Goal: Task Accomplishment & Management: Manage account settings

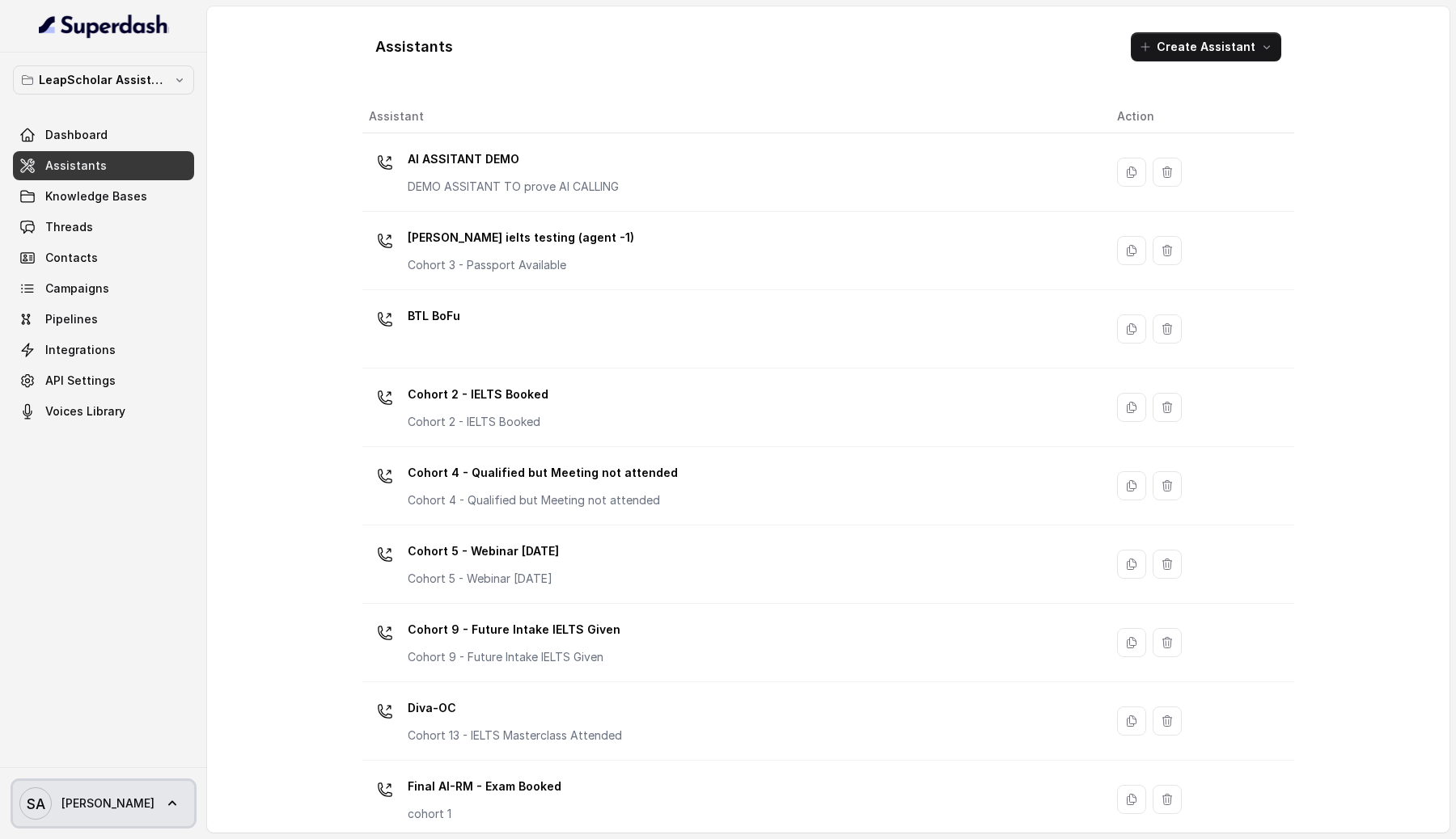
click at [86, 807] on span "[PERSON_NAME]" at bounding box center [108, 803] width 93 height 16
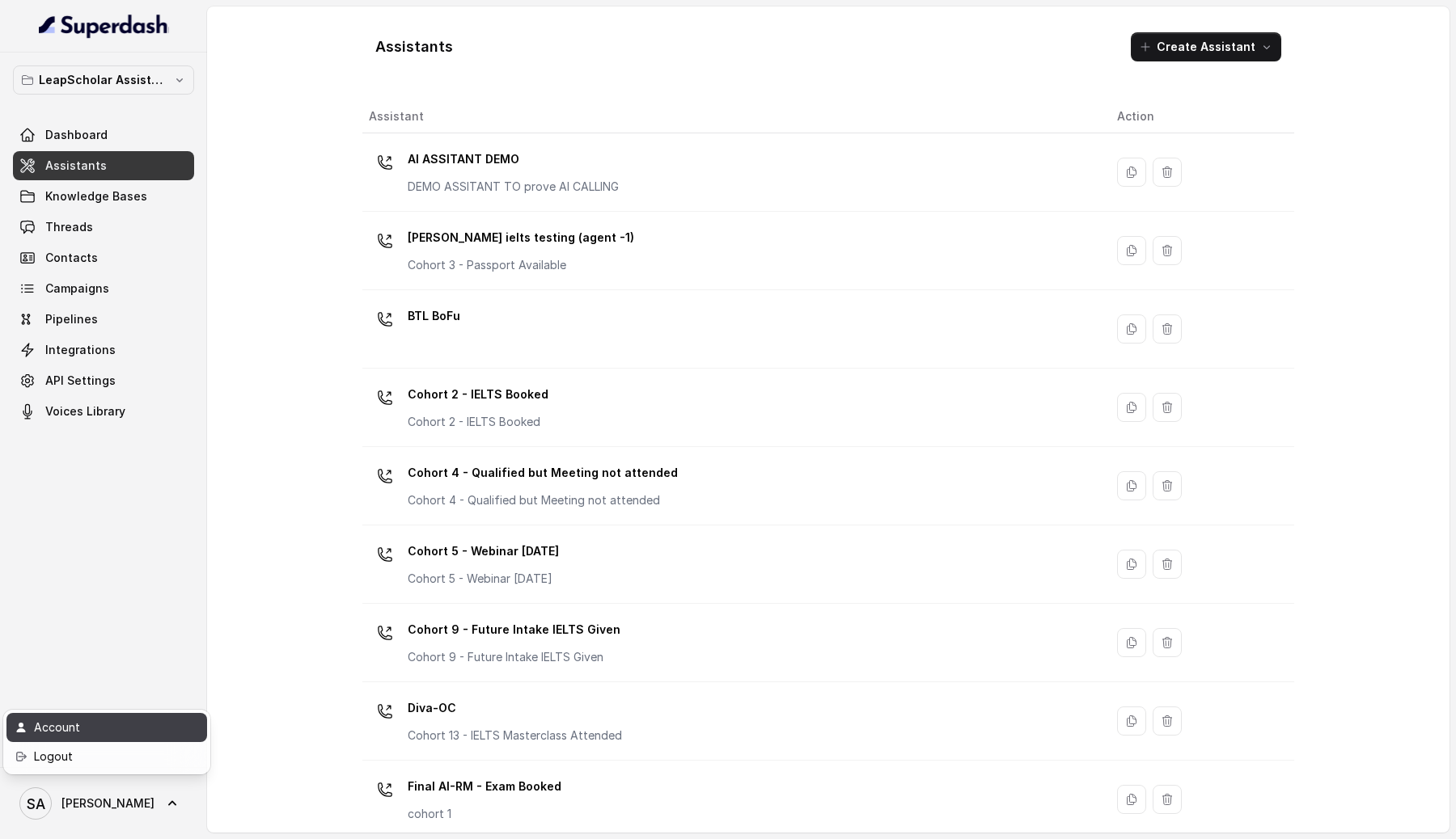
click at [104, 735] on div "Account" at bounding box center [102, 727] width 137 height 19
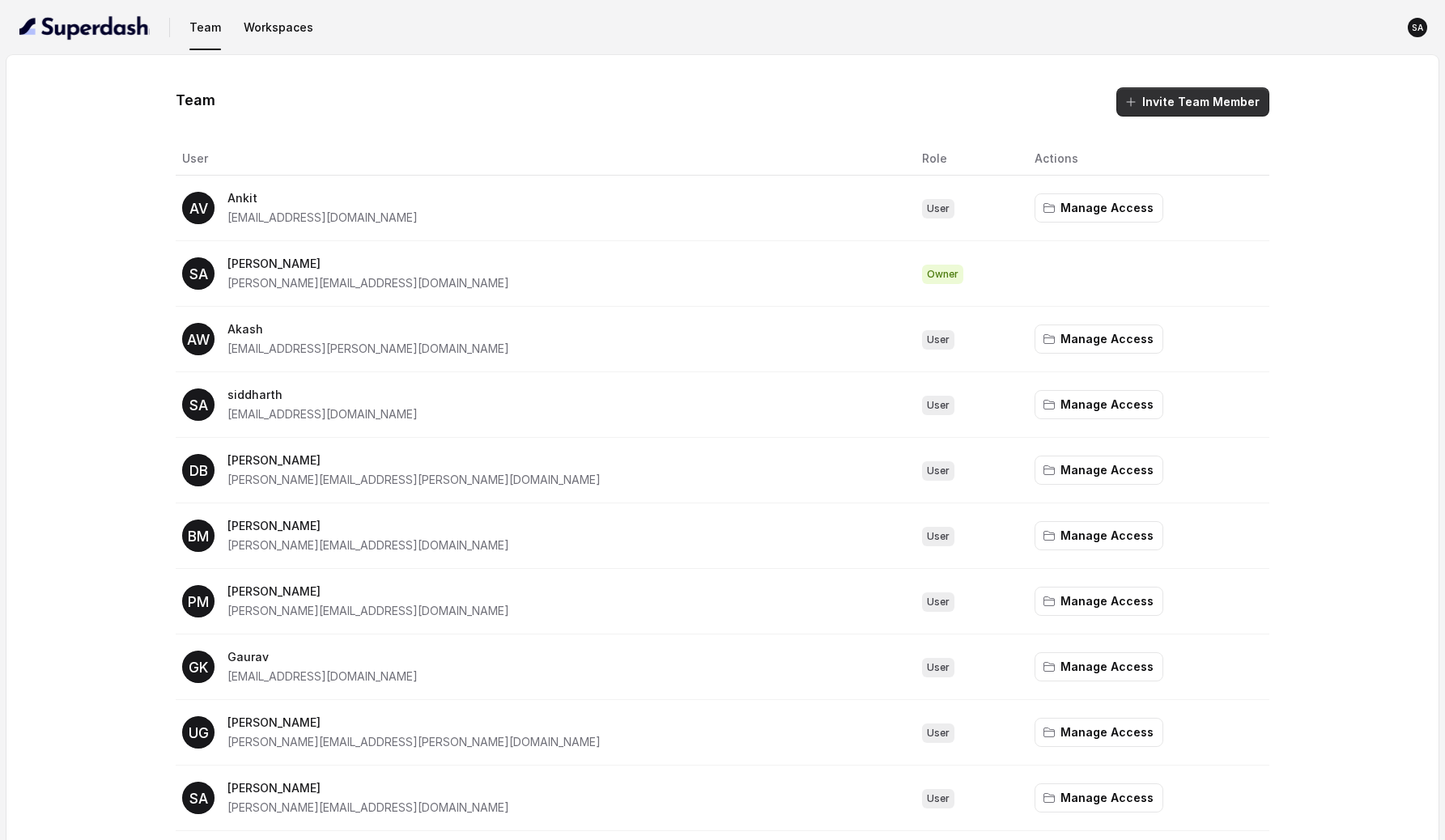
click at [1188, 93] on button "Invite Team Member" at bounding box center [1193, 102] width 153 height 29
click at [1160, 95] on button "Invite Team Member" at bounding box center [1193, 102] width 153 height 29
click at [921, 115] on div "Team Invite Team Member" at bounding box center [722, 102] width 1094 height 29
click at [82, 275] on div "Team Invite Team Member User Role Actions AV Ankit [EMAIL_ADDRESS][DOMAIN_NAME]…" at bounding box center [722, 656] width 1368 height 1137
click at [1158, 98] on button "Invite Team Member" at bounding box center [1193, 102] width 153 height 29
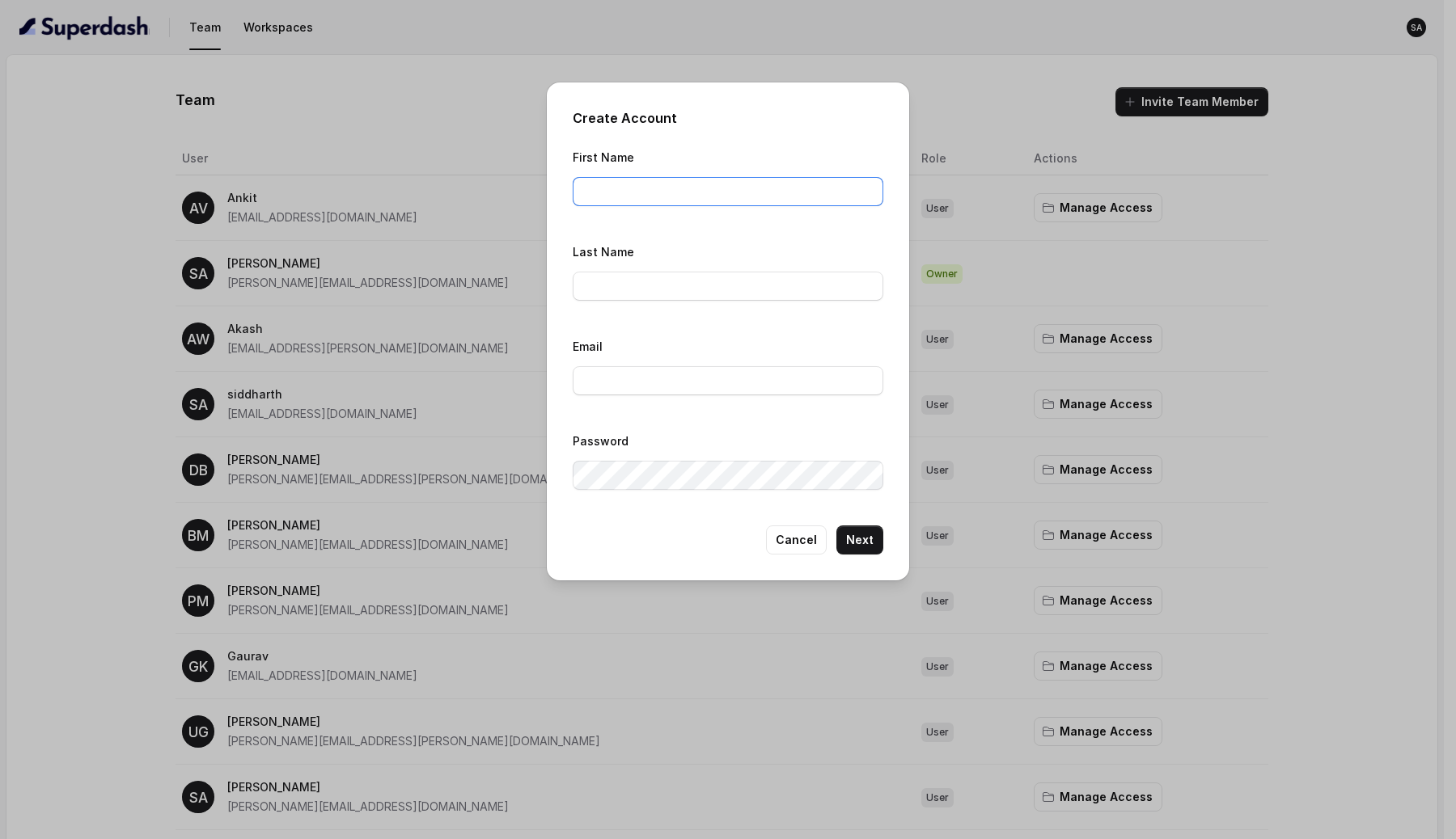
click at [650, 198] on input "First Name" at bounding box center [728, 192] width 310 height 29
click at [622, 196] on input "First Name" at bounding box center [728, 192] width 310 height 29
click at [617, 383] on input "Email" at bounding box center [728, 381] width 310 height 29
paste input "[EMAIL_ADDRESS][DOMAIN_NAME]"
type input "[EMAIL_ADDRESS][DOMAIN_NAME]"
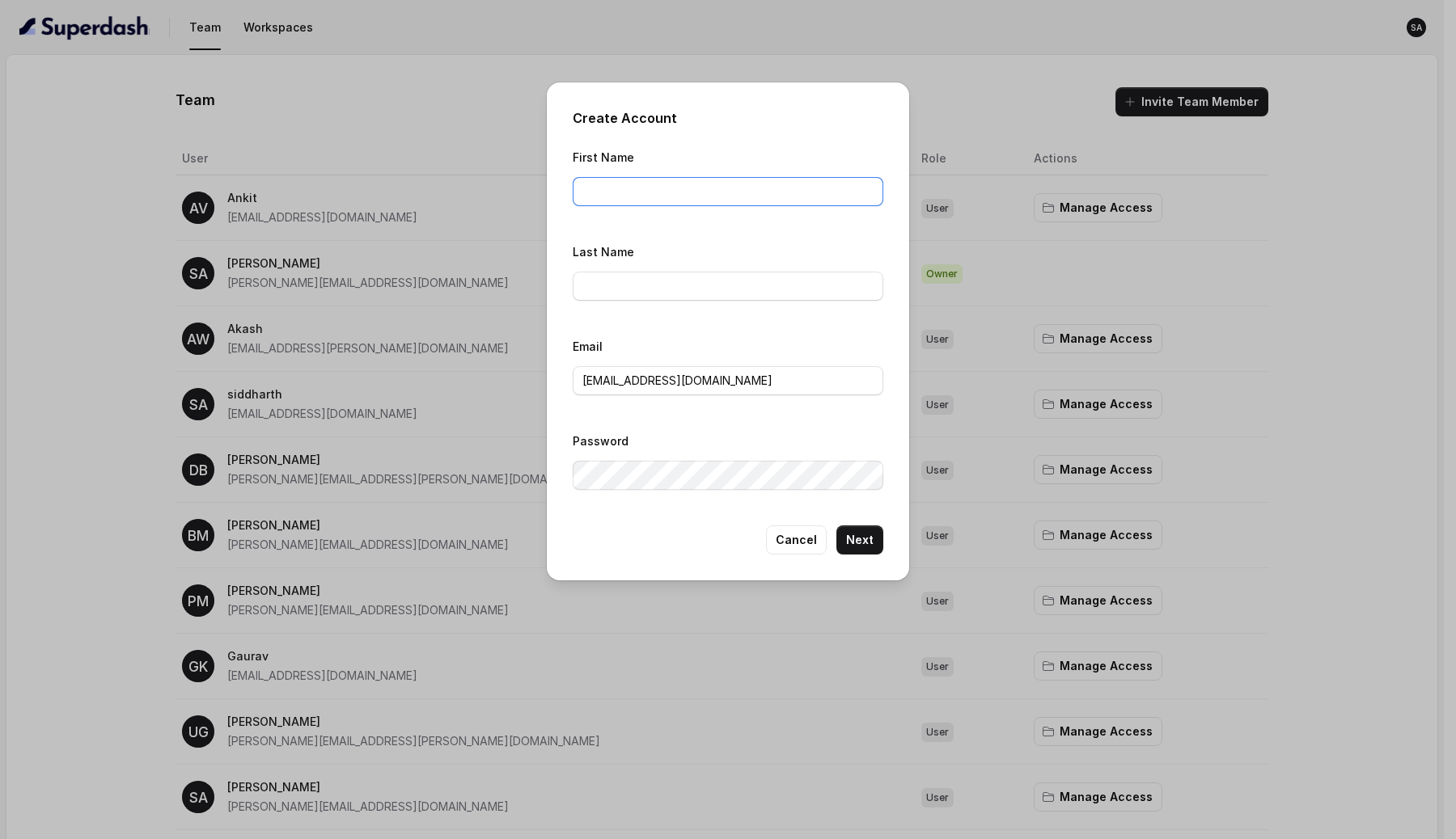
click at [637, 193] on input "First Name" at bounding box center [728, 192] width 310 height 29
paste input "Muni"
type input "Muni"
click at [611, 279] on input "Last Name" at bounding box center [728, 286] width 310 height 29
type input "[PERSON_NAME]"
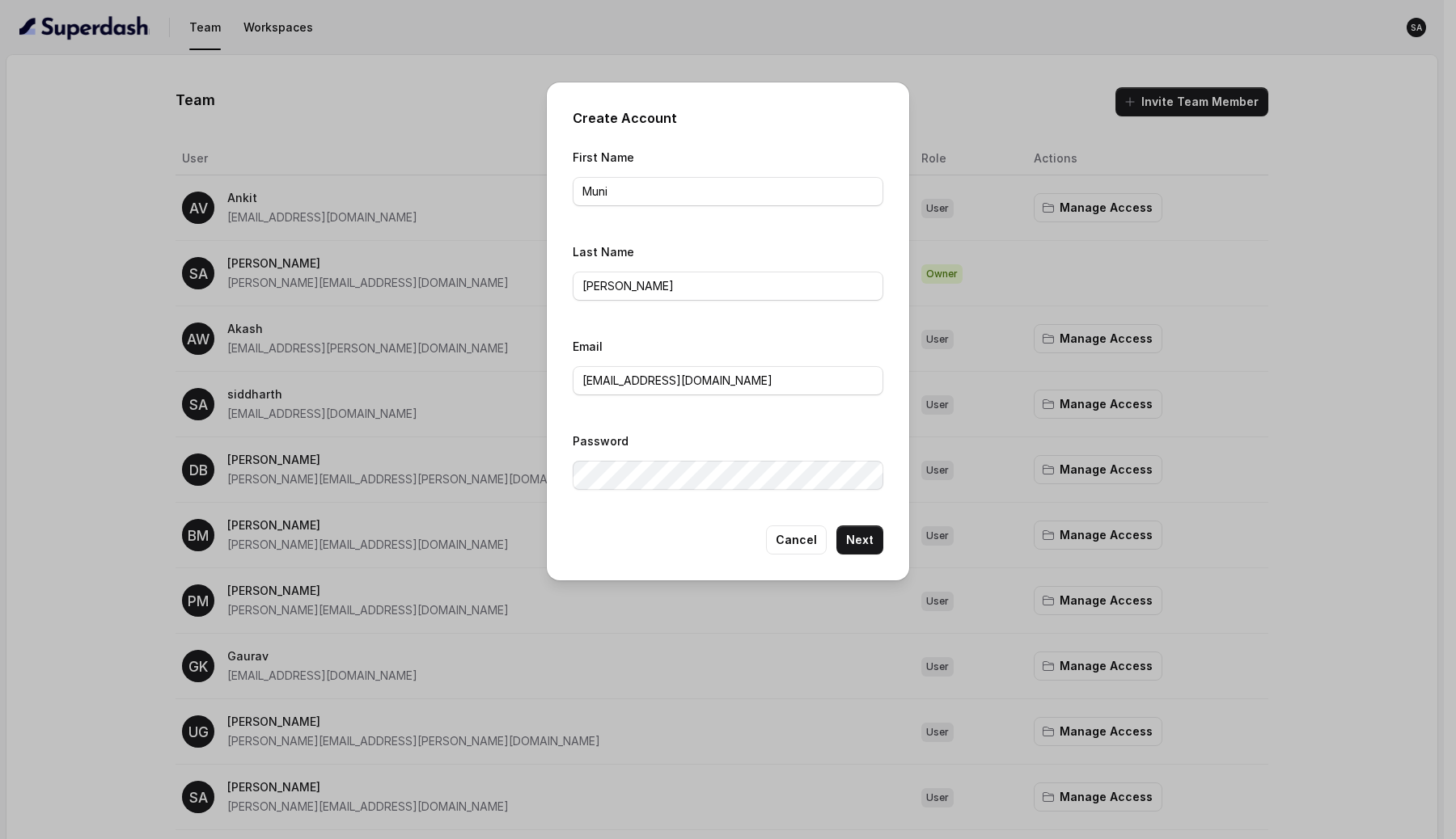
click at [694, 417] on div "First Name [PERSON_NAME] Last Name [PERSON_NAME] Email [PERSON_NAME][EMAIL_ADDR…" at bounding box center [728, 323] width 310 height 352
click at [855, 533] on button "Next" at bounding box center [860, 540] width 47 height 29
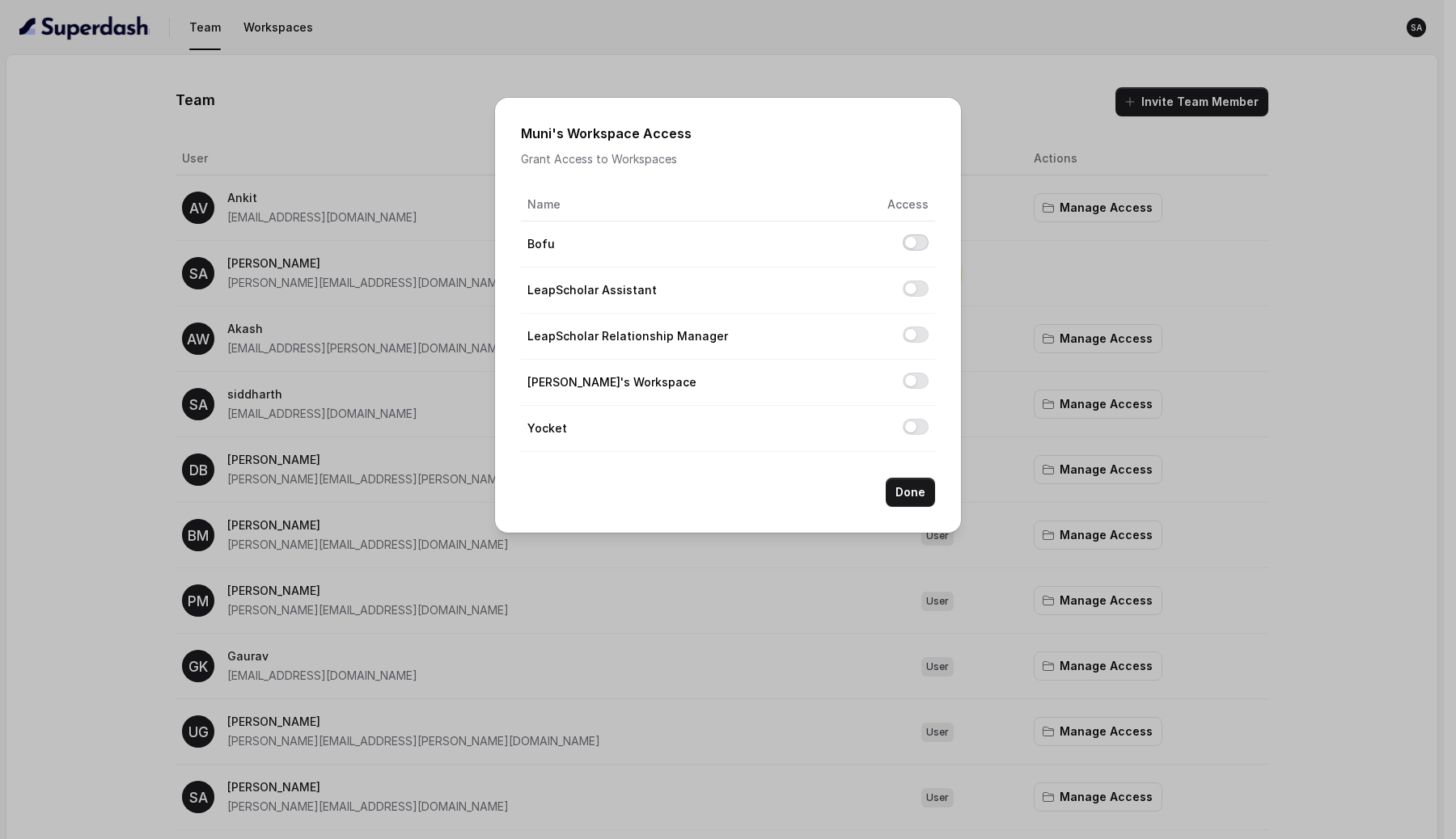
click at [913, 240] on button "Allow access to Bofu" at bounding box center [915, 242] width 26 height 16
click at [913, 494] on button "Done" at bounding box center [910, 492] width 50 height 29
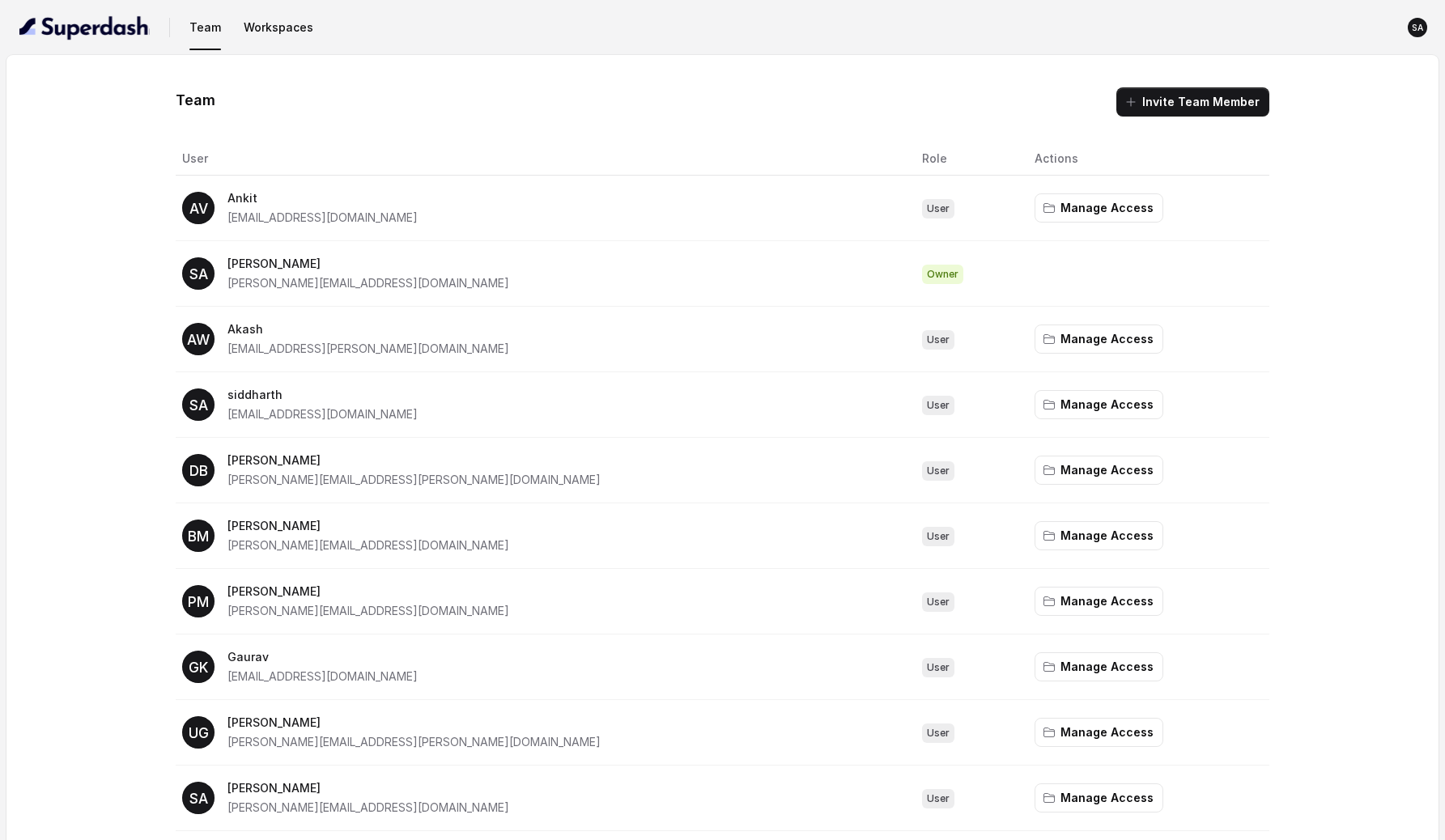
click at [607, 152] on th "User" at bounding box center [542, 158] width 733 height 33
